Goal: Task Accomplishment & Management: Use online tool/utility

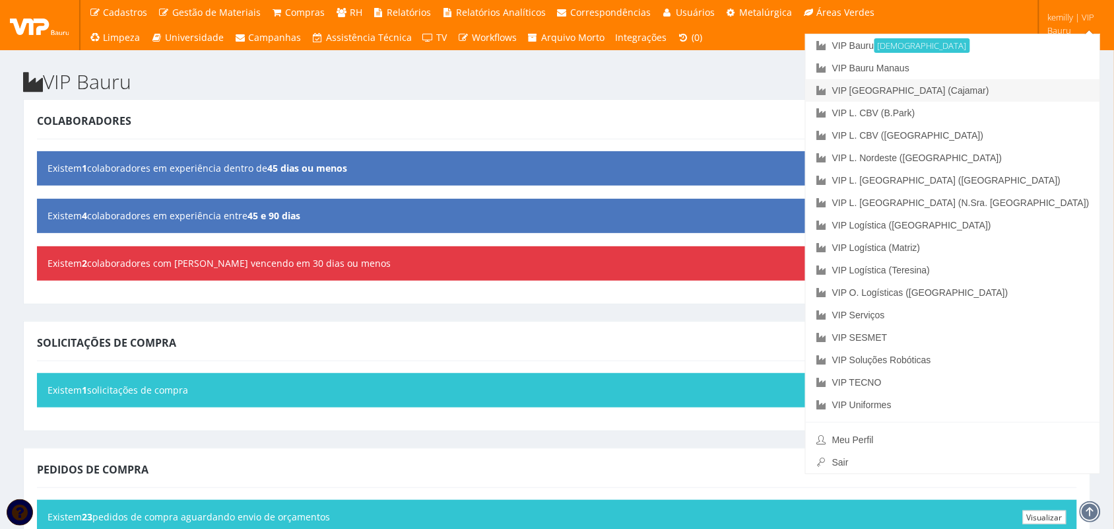
click at [1018, 83] on link "VIP [GEOGRAPHIC_DATA] (Cajamar)" at bounding box center [953, 90] width 294 height 22
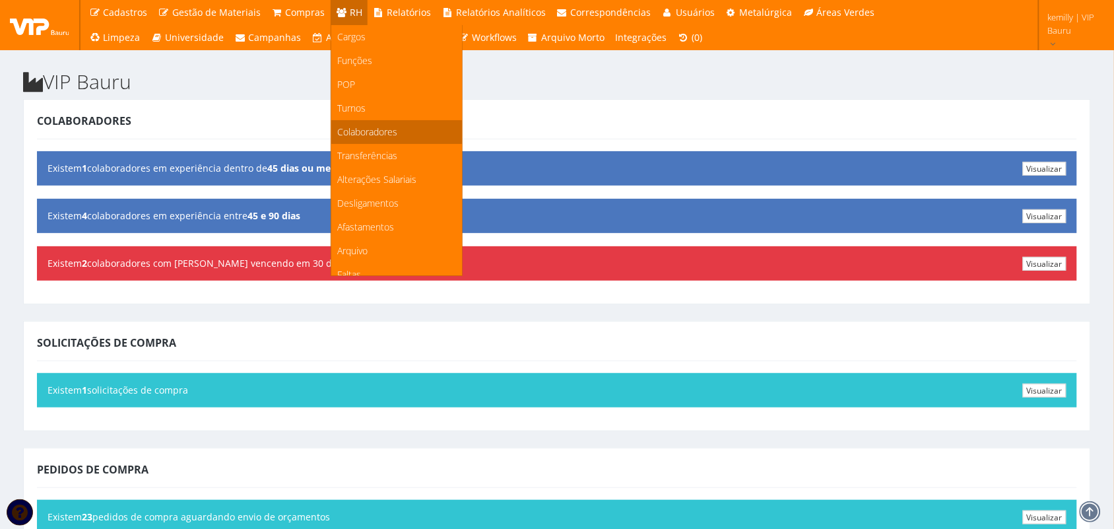
click at [348, 134] on span "Colaboradores" at bounding box center [368, 131] width 60 height 13
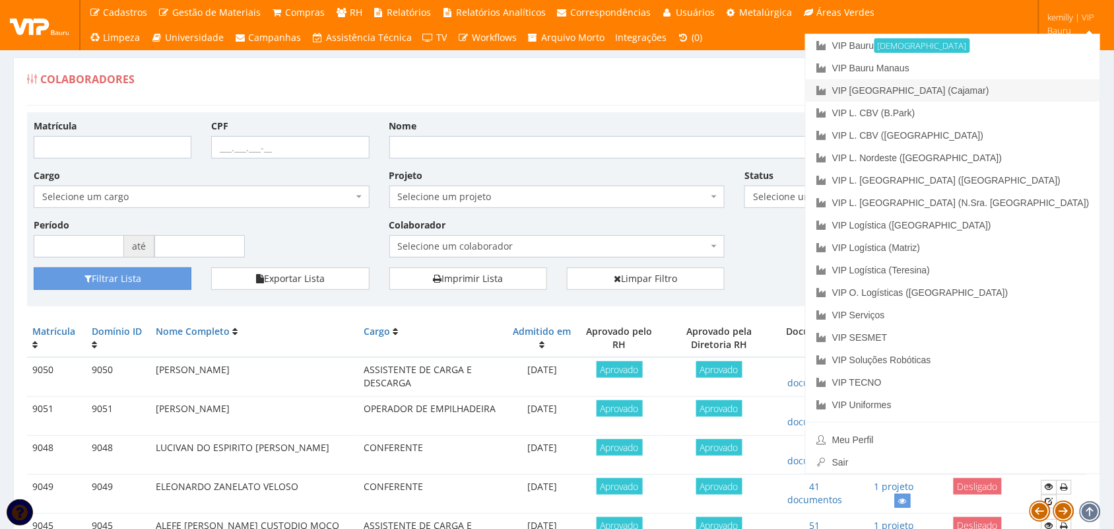
click at [1020, 91] on link "VIP [GEOGRAPHIC_DATA] (Cajamar)" at bounding box center [953, 90] width 294 height 22
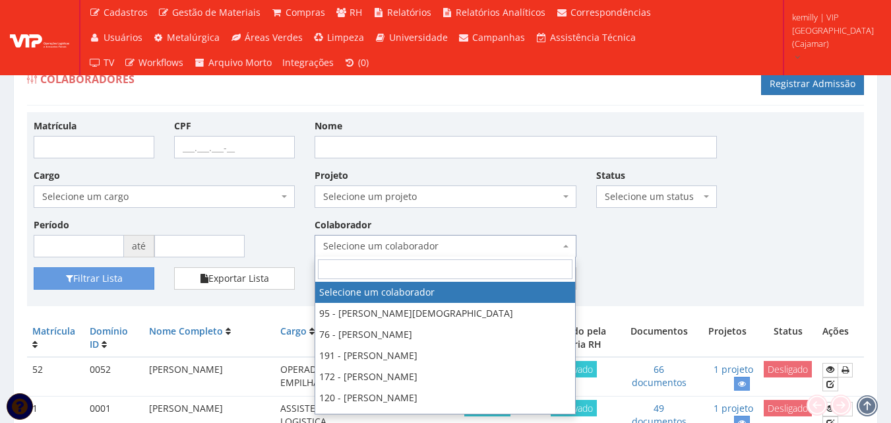
click at [407, 238] on span "Selecione um colaborador" at bounding box center [445, 246] width 261 height 22
click at [387, 145] on input "Nome" at bounding box center [516, 147] width 402 height 22
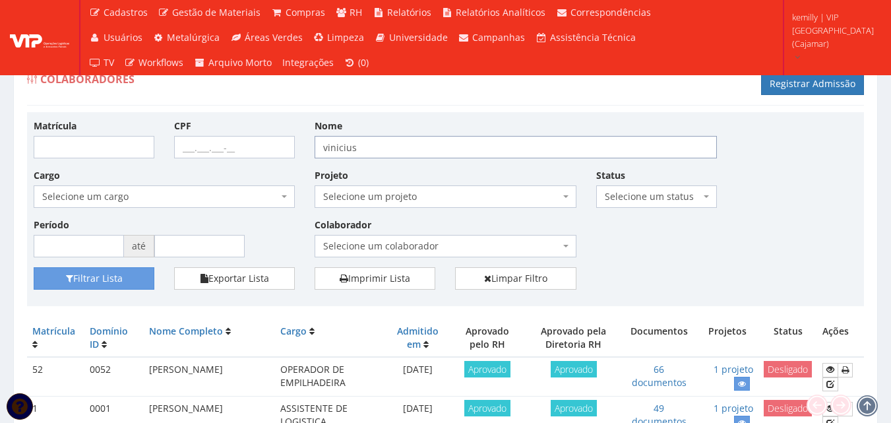
type input "vinicius"
click at [34, 267] on button "Filtrar Lista" at bounding box center [94, 278] width 121 height 22
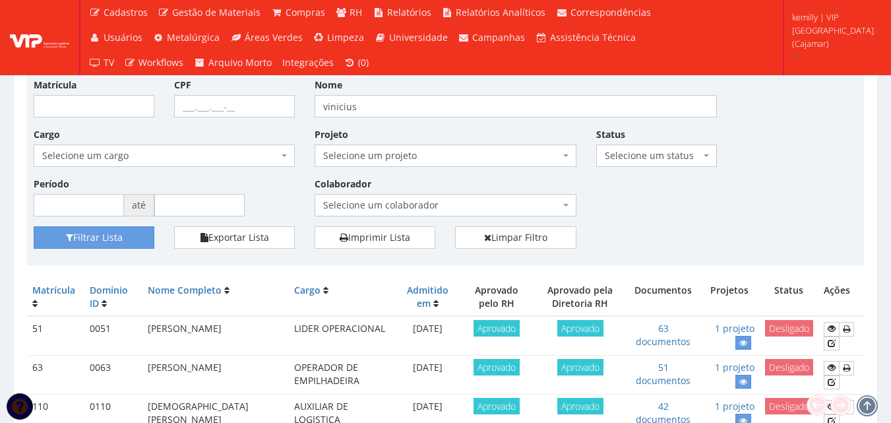
scroll to position [159, 0]
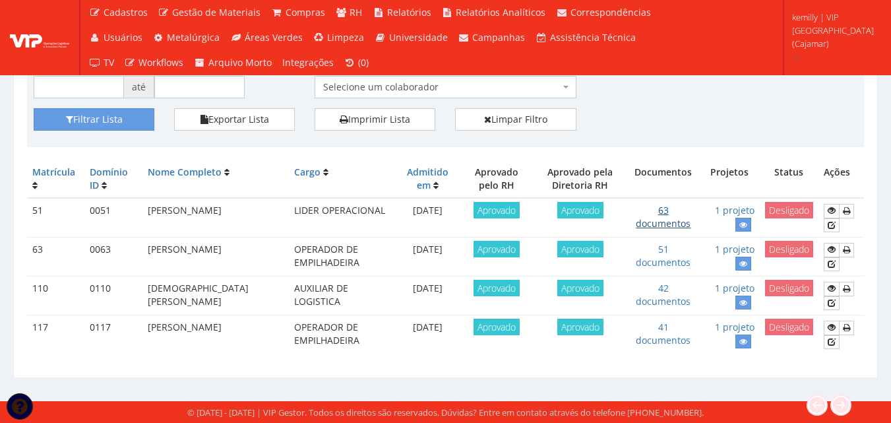
click at [669, 219] on link "63 documentos" at bounding box center [663, 217] width 55 height 26
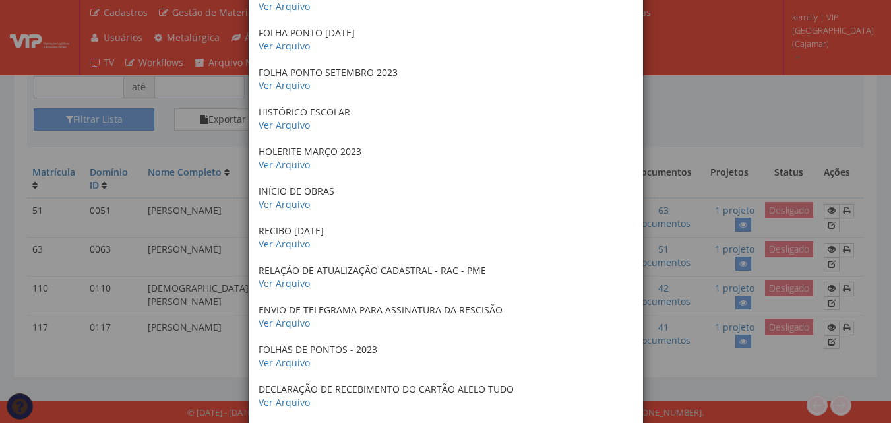
scroll to position [2244, 0]
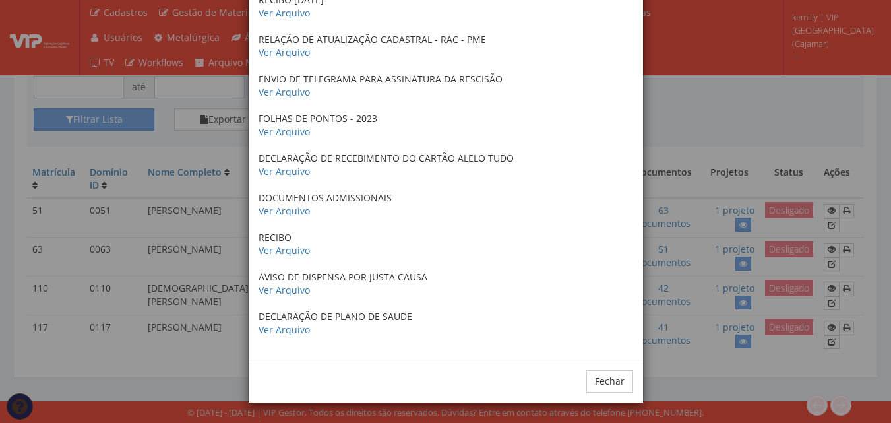
click at [137, 360] on div "× Documentos / Colaborador: 51 - VINICIUS HENRIQUE ALVES VILAREAL CRACHA 2023 V…" at bounding box center [445, 211] width 891 height 423
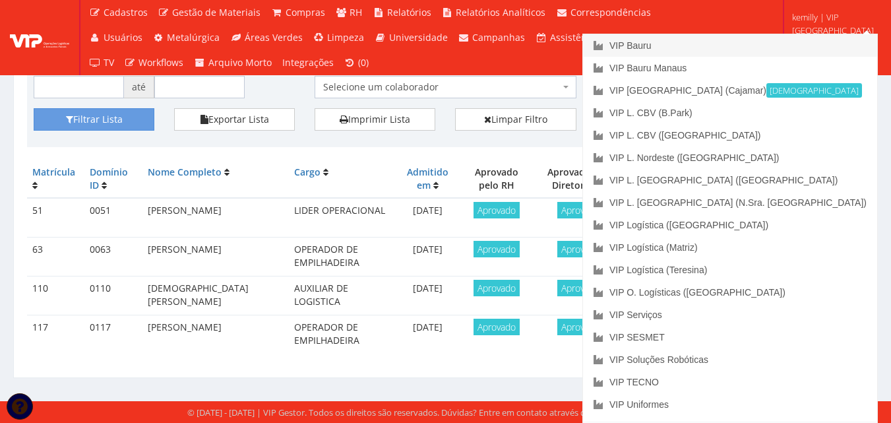
click at [796, 44] on link "VIP Bauru" at bounding box center [730, 45] width 294 height 22
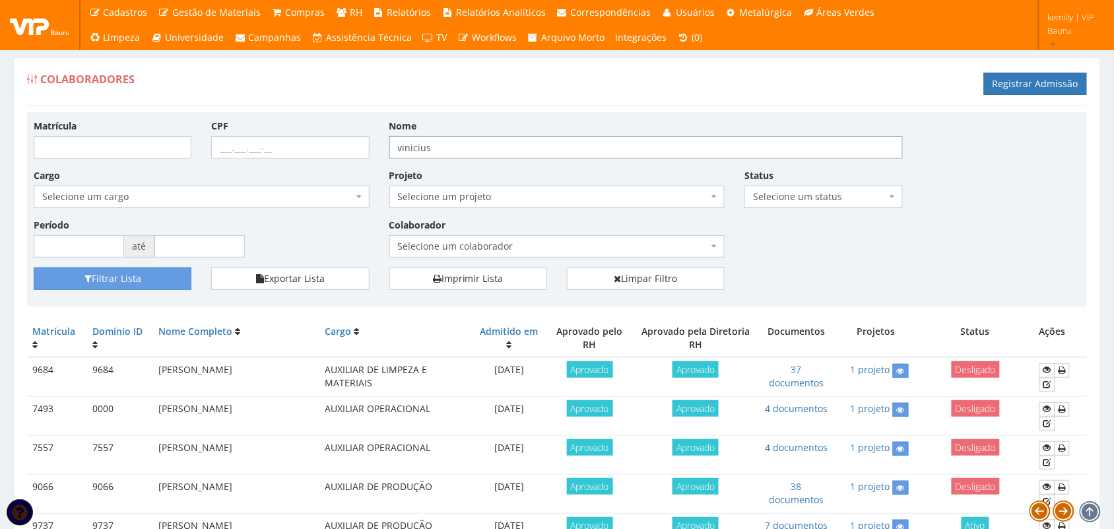
drag, startPoint x: 480, startPoint y: 149, endPoint x: 294, endPoint y: 157, distance: 186.2
click at [294, 157] on div "Matrícula CPF Nome vinicius Cargo Selecione um cargo G1225 D0029 - 4110-05 - AG…" at bounding box center [557, 193] width 1066 height 148
type input "daniel"
click at [34, 267] on button "Filtrar Lista" at bounding box center [113, 278] width 158 height 22
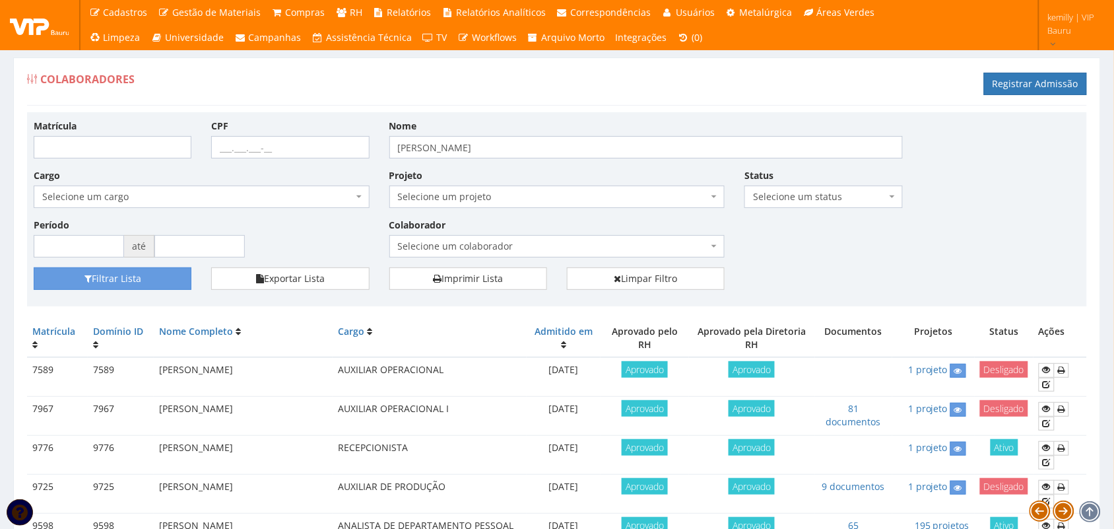
scroll to position [165, 0]
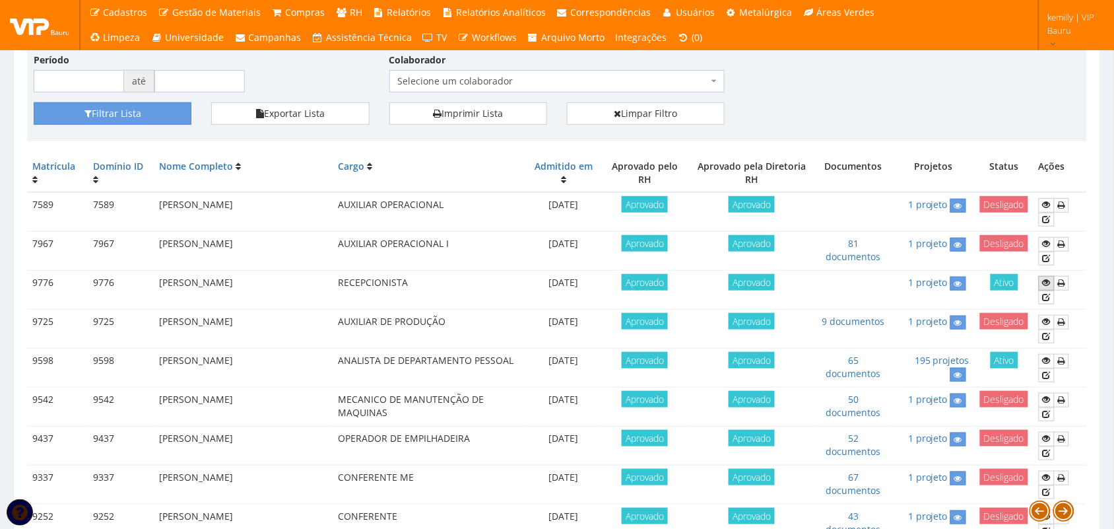
click at [1043, 282] on icon at bounding box center [1047, 282] width 8 height 9
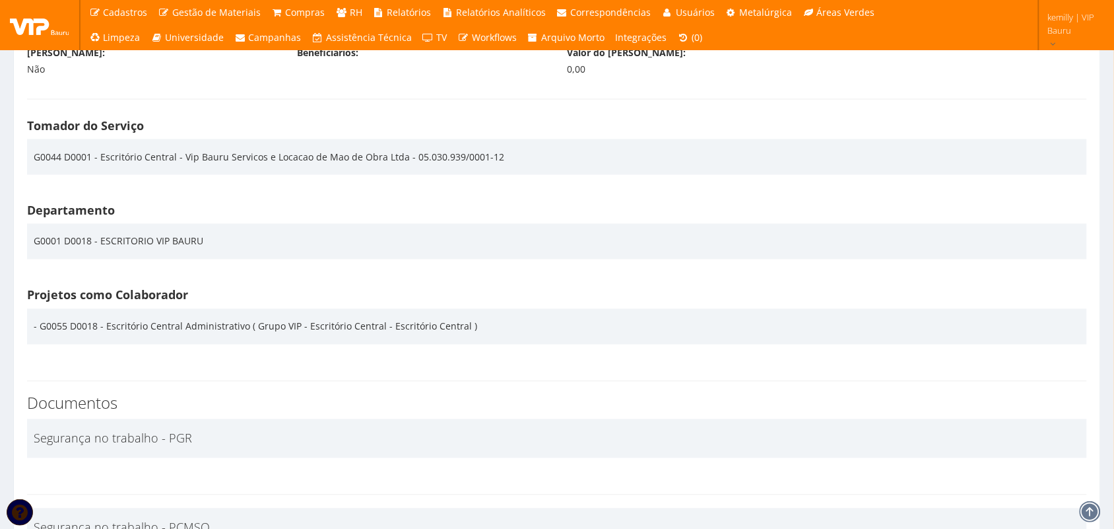
scroll to position [2062, 0]
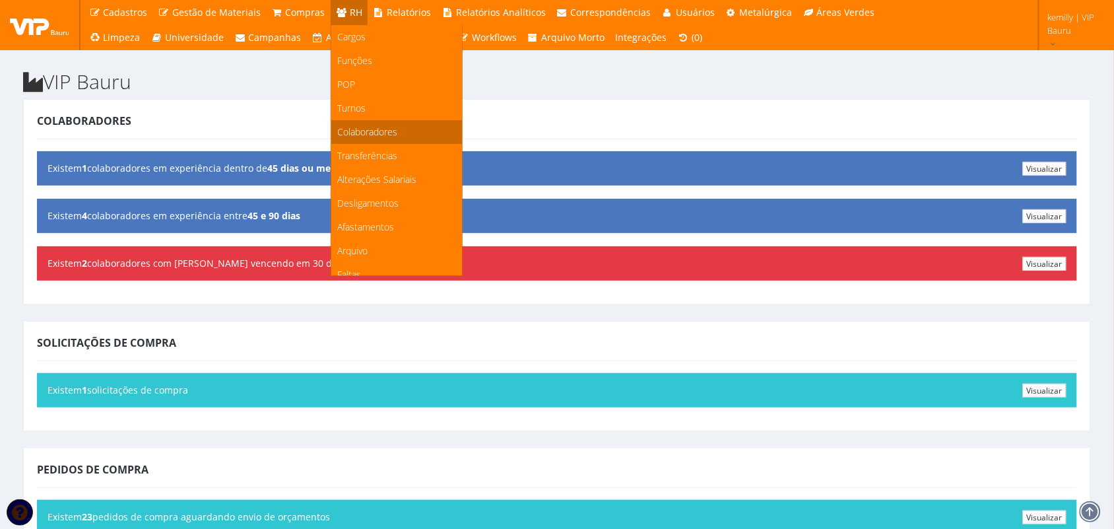
click at [366, 137] on span "Colaboradores" at bounding box center [368, 131] width 60 height 13
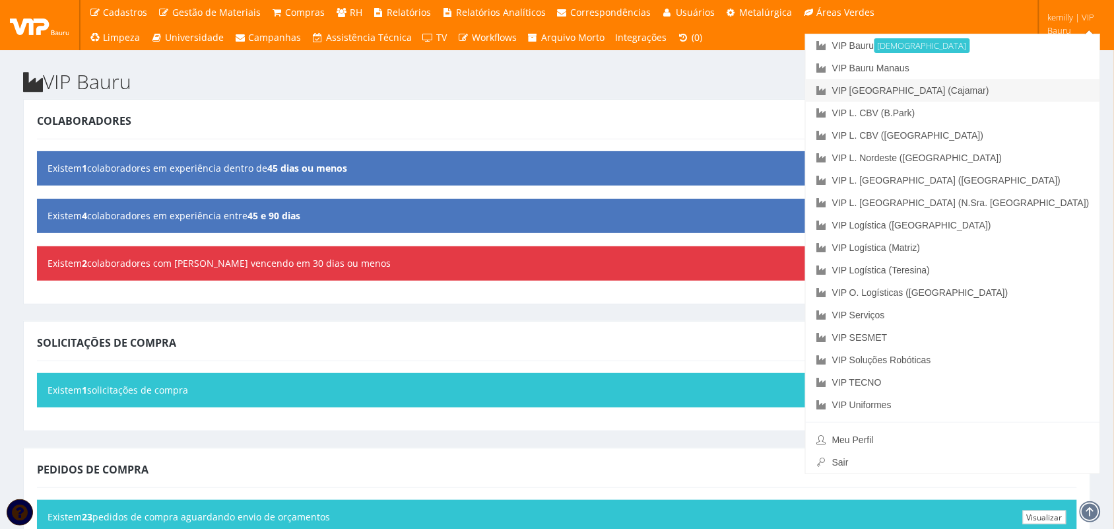
click at [1019, 90] on link "VIP [GEOGRAPHIC_DATA] (Cajamar)" at bounding box center [953, 90] width 294 height 22
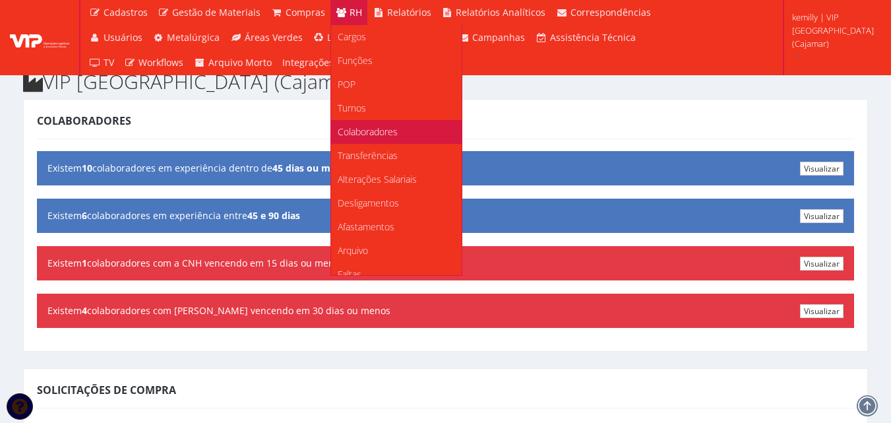
click at [370, 131] on span "Colaboradores" at bounding box center [368, 131] width 60 height 13
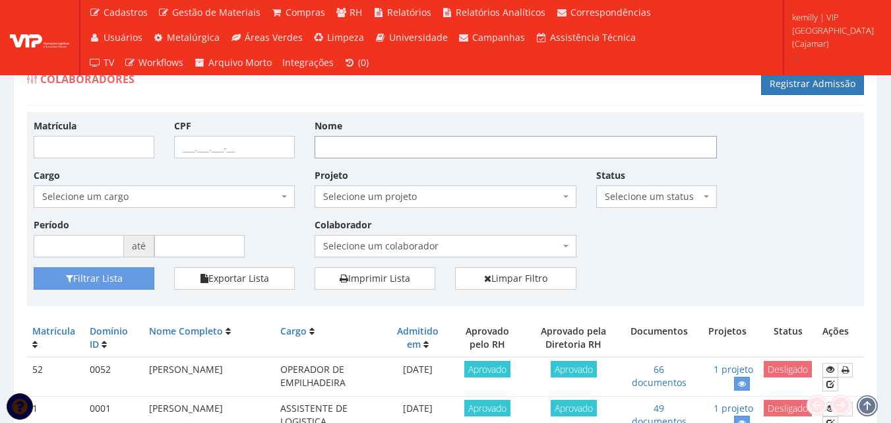
click at [405, 153] on input "Nome" at bounding box center [516, 147] width 402 height 22
type input "vinicius"
click at [34, 267] on button "Filtrar Lista" at bounding box center [94, 278] width 121 height 22
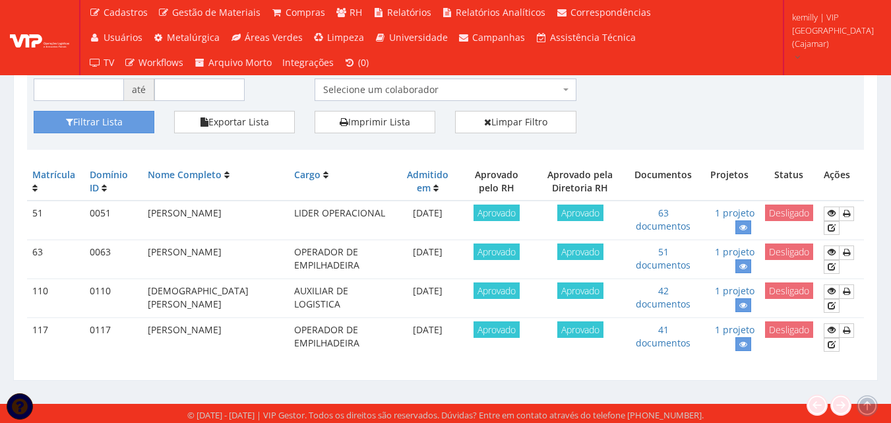
scroll to position [159, 0]
